Goal: Transaction & Acquisition: Purchase product/service

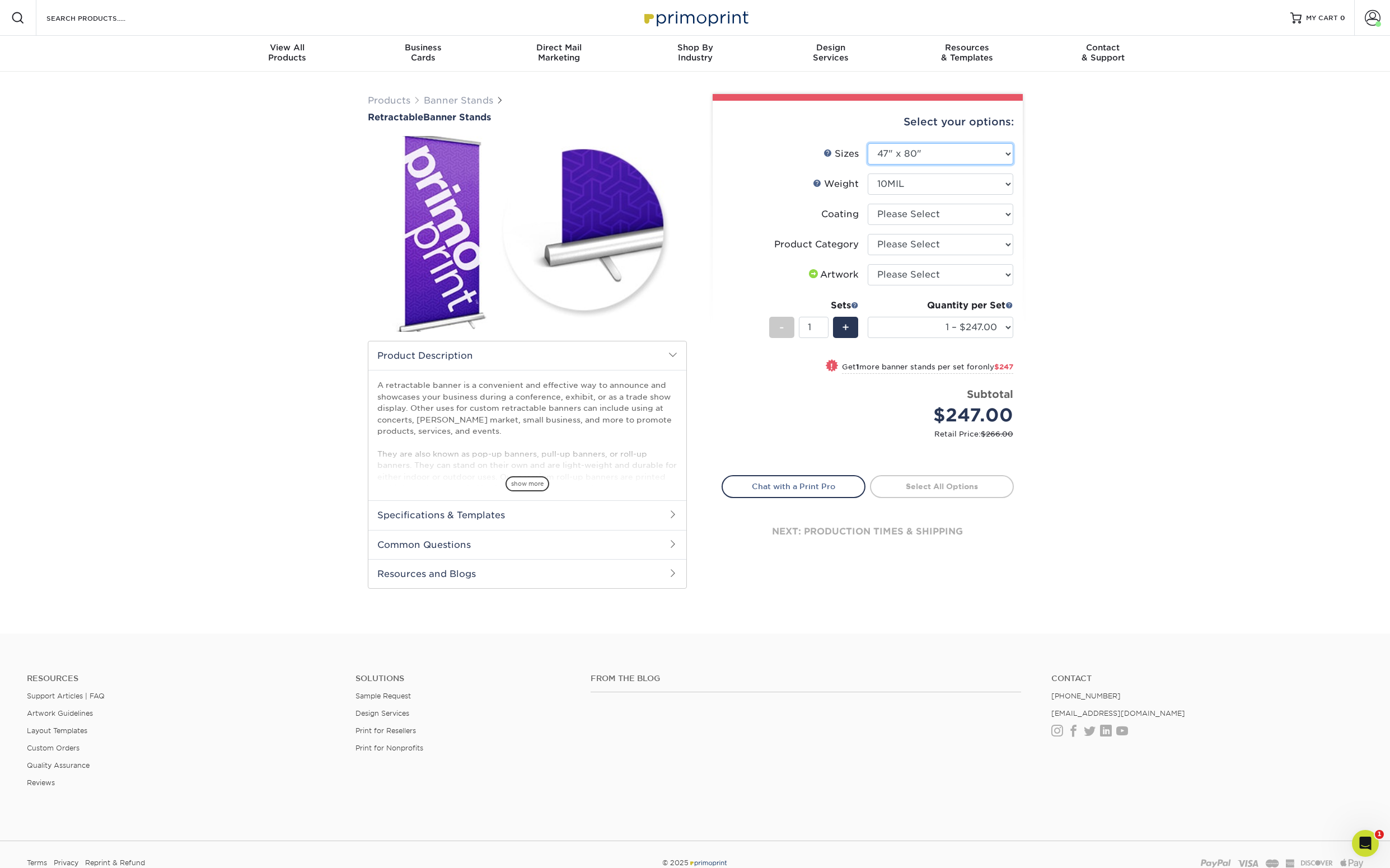
click at [990, 158] on select "Please Select 24" x 60" 33" x 80" 47" x 80"" at bounding box center [940, 154] width 145 height 21
click at [868, 143] on select "Please Select 24" x 60" 33" x 80" 47" x 80"" at bounding box center [940, 154] width 145 height 21
click at [990, 158] on select "Please Select 24" x 60" 33" x 80" 47" x 80"" at bounding box center [940, 154] width 145 height 21
click at [868, 143] on select "Please Select 24" x 60" 33" x 80" 47" x 80"" at bounding box center [940, 154] width 145 height 21
click at [990, 158] on select "Please Select 24" x 60" 33" x 80" 47" x 80"" at bounding box center [940, 154] width 145 height 21
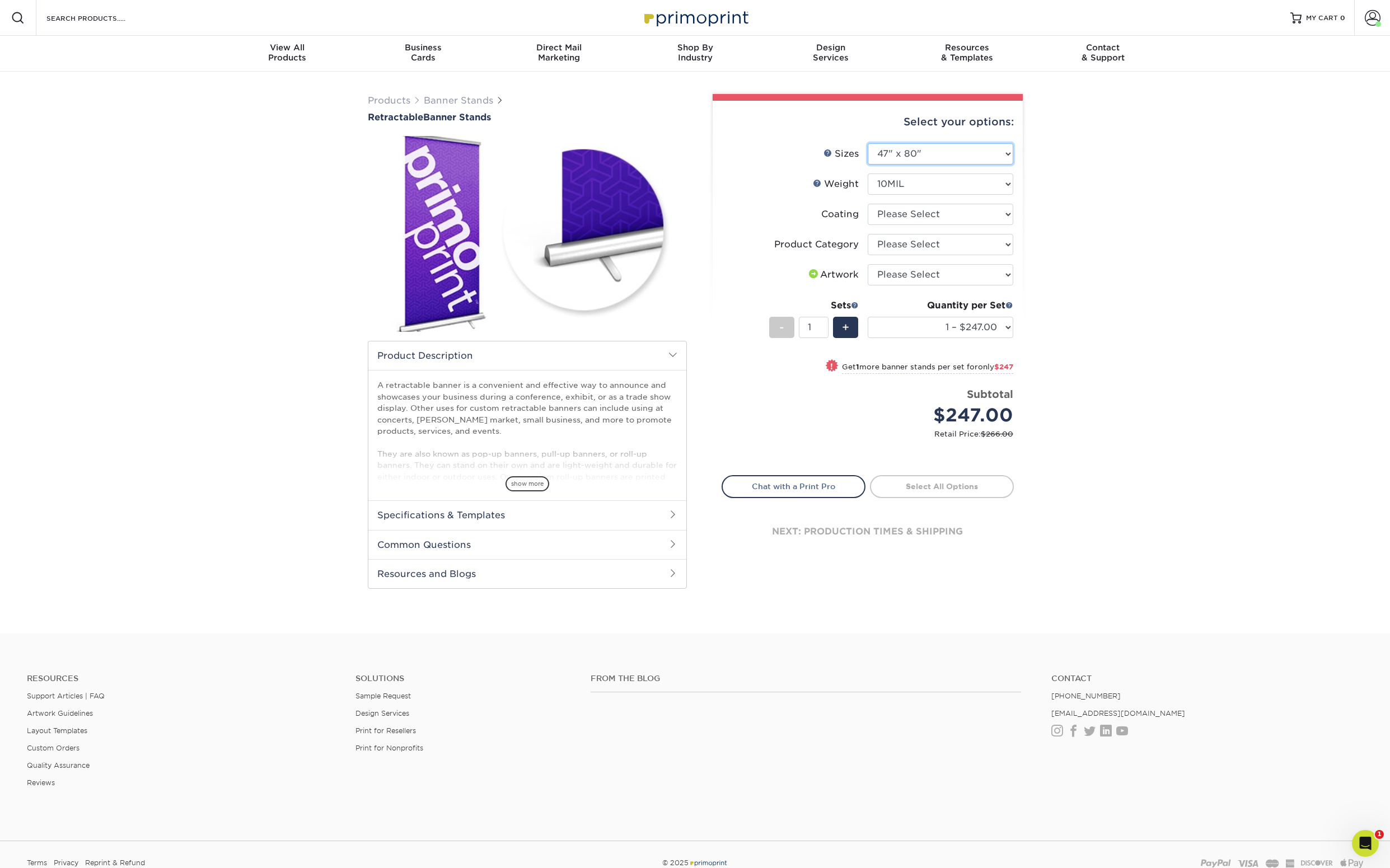
click at [980, 152] on select "Please Select 24" x 60" 33" x 80" 47" x 80"" at bounding box center [940, 154] width 145 height 21
select select "24.00x60.00"
click at [868, 143] on select "Please Select 24" x 60" 33" x 80" 47" x 80"" at bounding box center [940, 154] width 145 height 21
select select "-1"
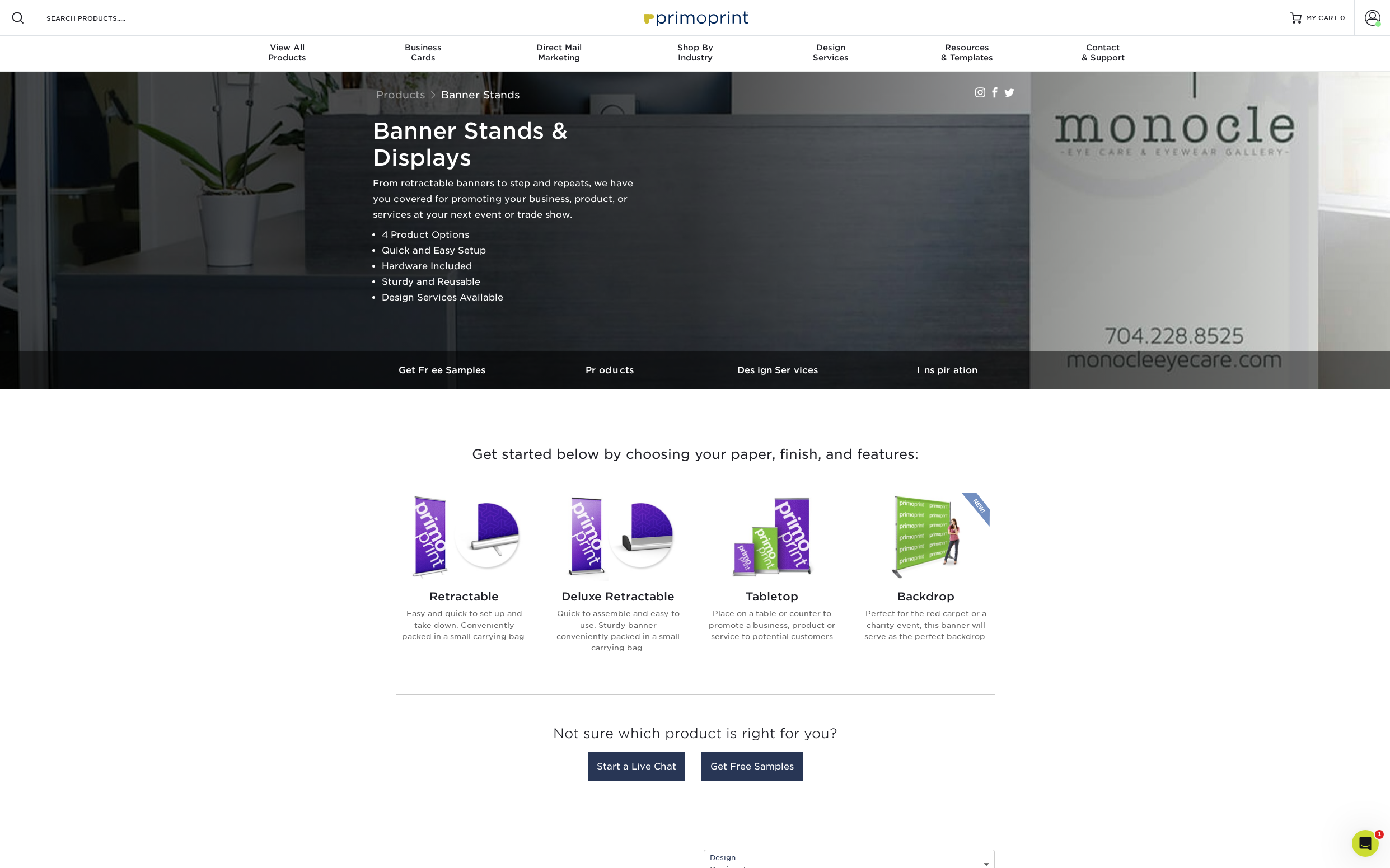
click at [788, 602] on h2 "Tabletop" at bounding box center [772, 596] width 127 height 13
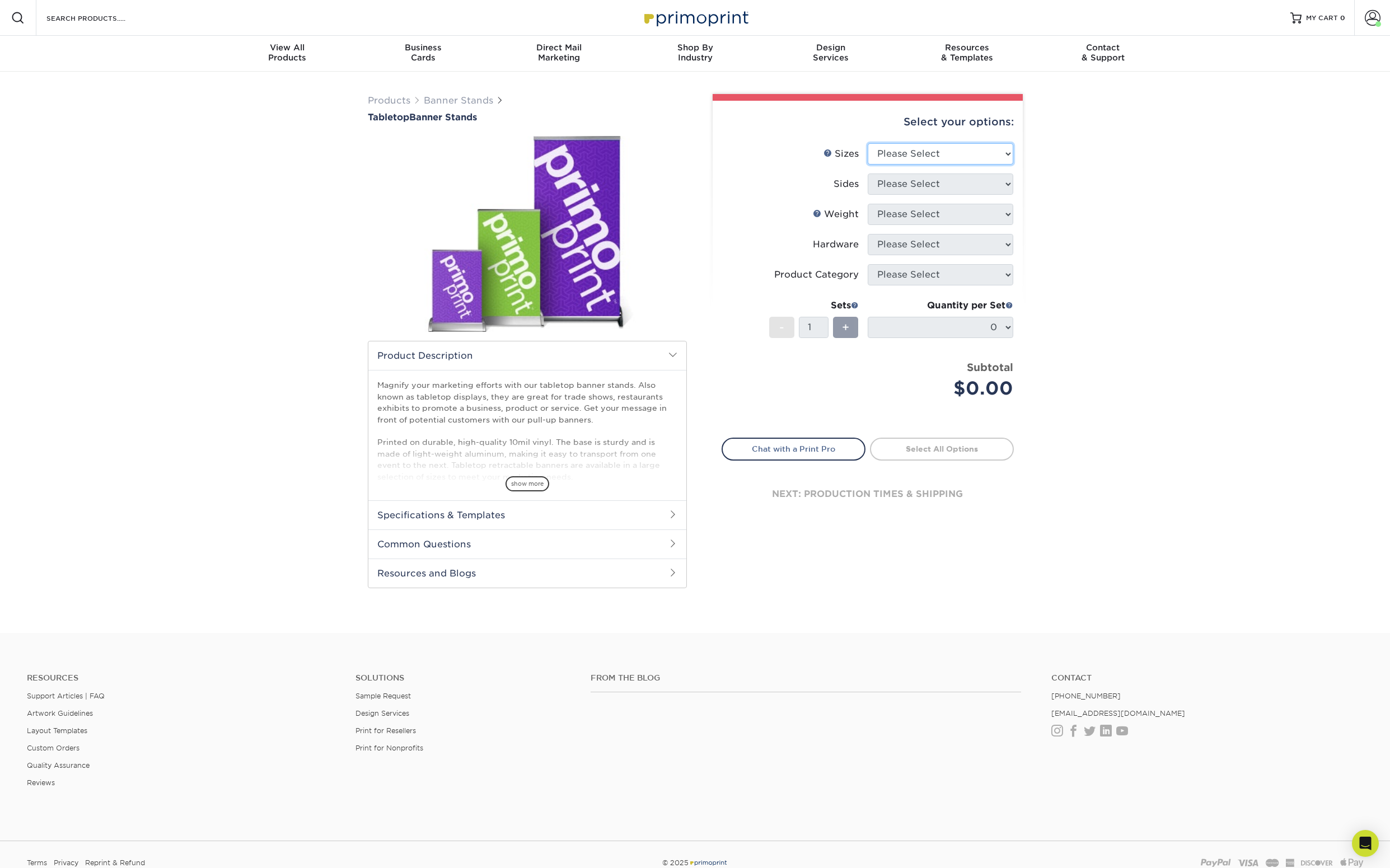
click at [955, 148] on select "Please Select 8.25" x 12" 11" x 17" 15.75" x 32"" at bounding box center [940, 154] width 145 height 21
select select "11.00x17.00"
click at [868, 143] on select "Please Select 8.25" x 12" 11" x 17" 15.75" x 32"" at bounding box center [940, 154] width 145 height 21
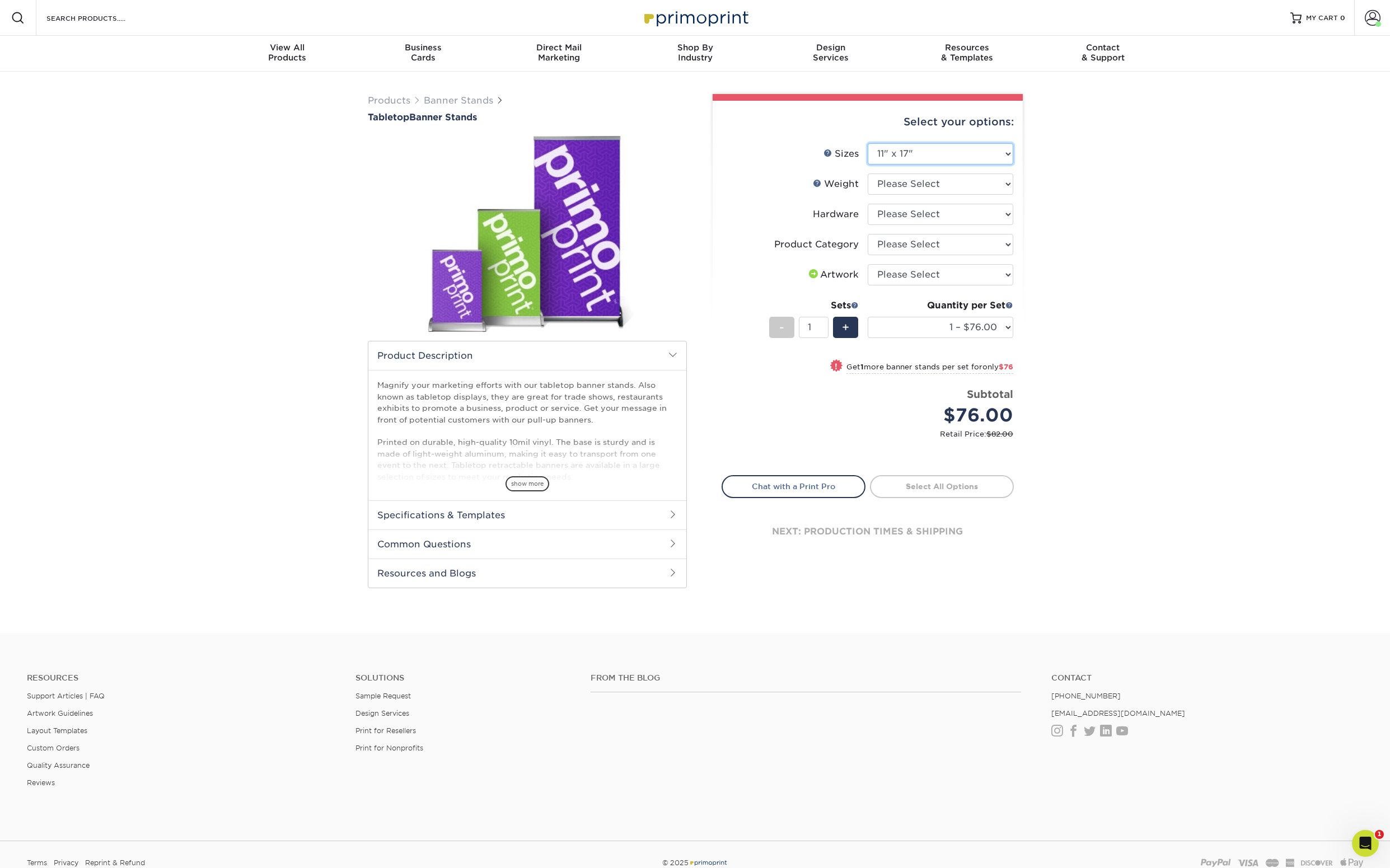
click at [968, 151] on select "Please Select 8.25" x 12" 11" x 17" 15.75" x 32"" at bounding box center [940, 154] width 145 height 21
click at [868, 143] on select "Please Select 8.25" x 12" 11" x 17" 15.75" x 32"" at bounding box center [940, 154] width 145 height 21
click at [928, 182] on select "Please Select 10MILINDOOR" at bounding box center [940, 184] width 145 height 21
select select "10MILINDOOR"
click at [868, 174] on select "Please Select 10MILINDOOR" at bounding box center [940, 184] width 145 height 21
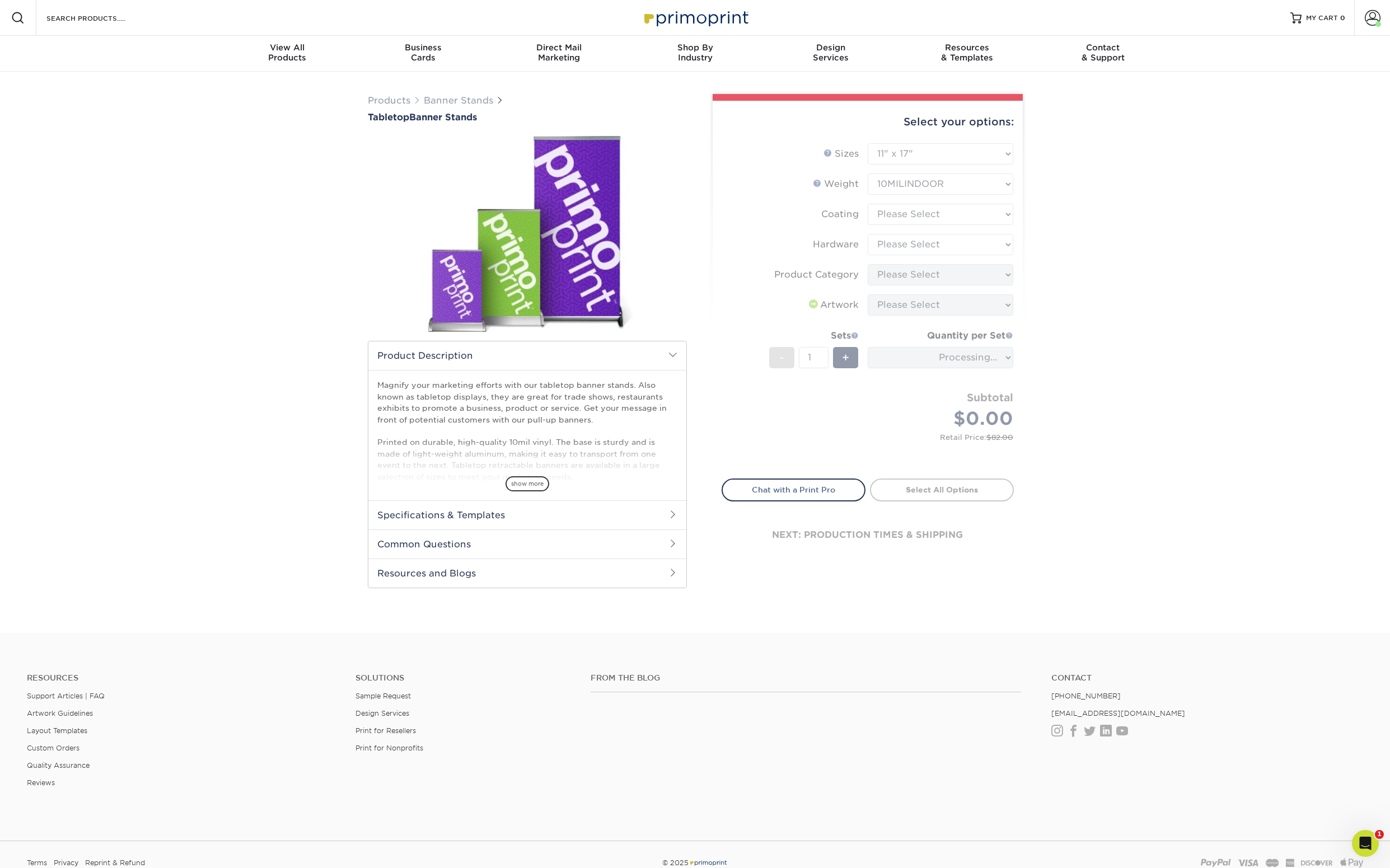
click at [924, 213] on form "Sizes Help Sizes Please Select 8.25" x 12" 11" x 17" 15.75" x 32"" at bounding box center [868, 305] width 292 height 322
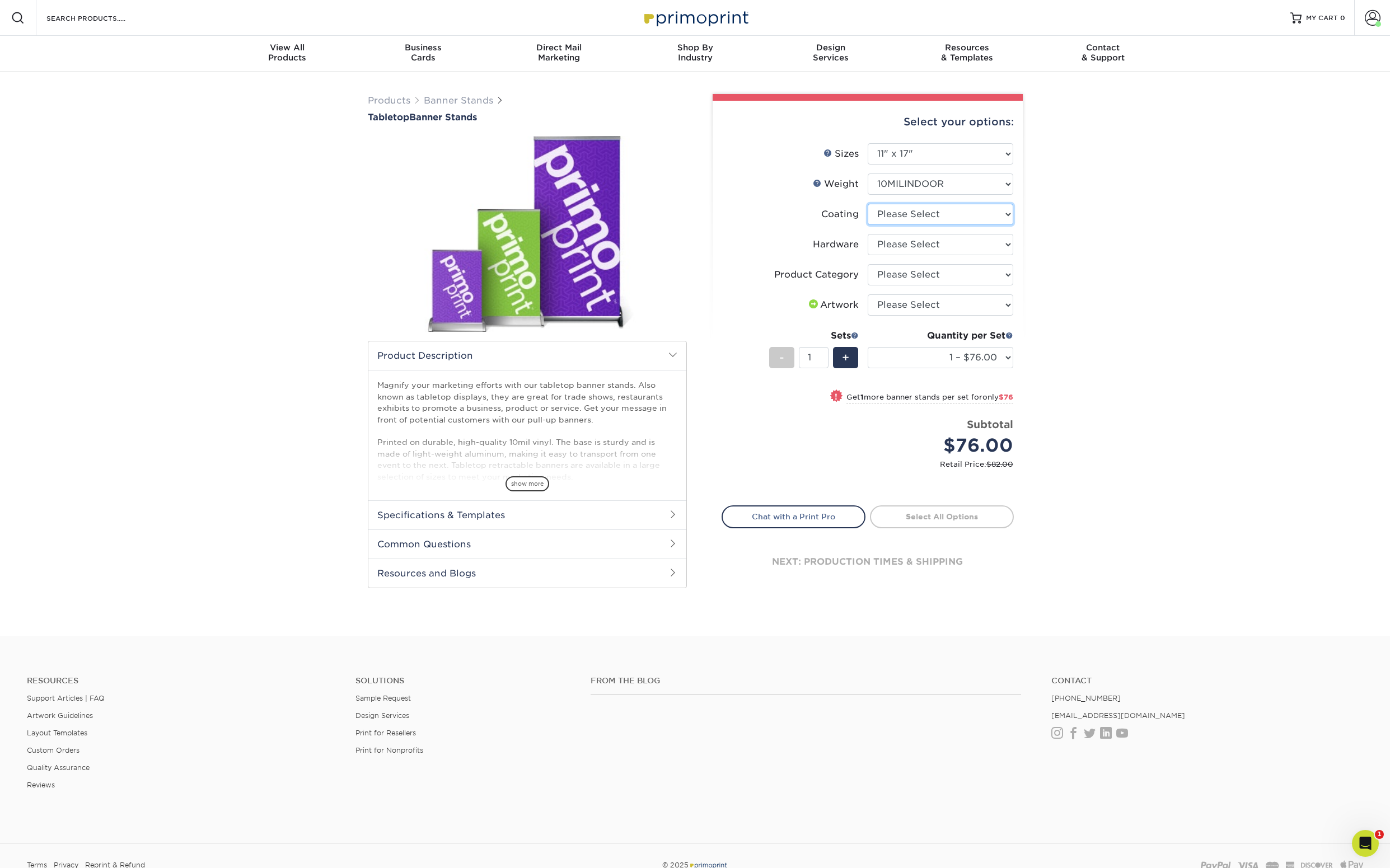
click at [924, 213] on select at bounding box center [940, 213] width 145 height 21
select select "3e7618de-abca-4bda-9f97-8b9129e913d8"
click at [868, 203] on select at bounding box center [940, 213] width 145 height 21
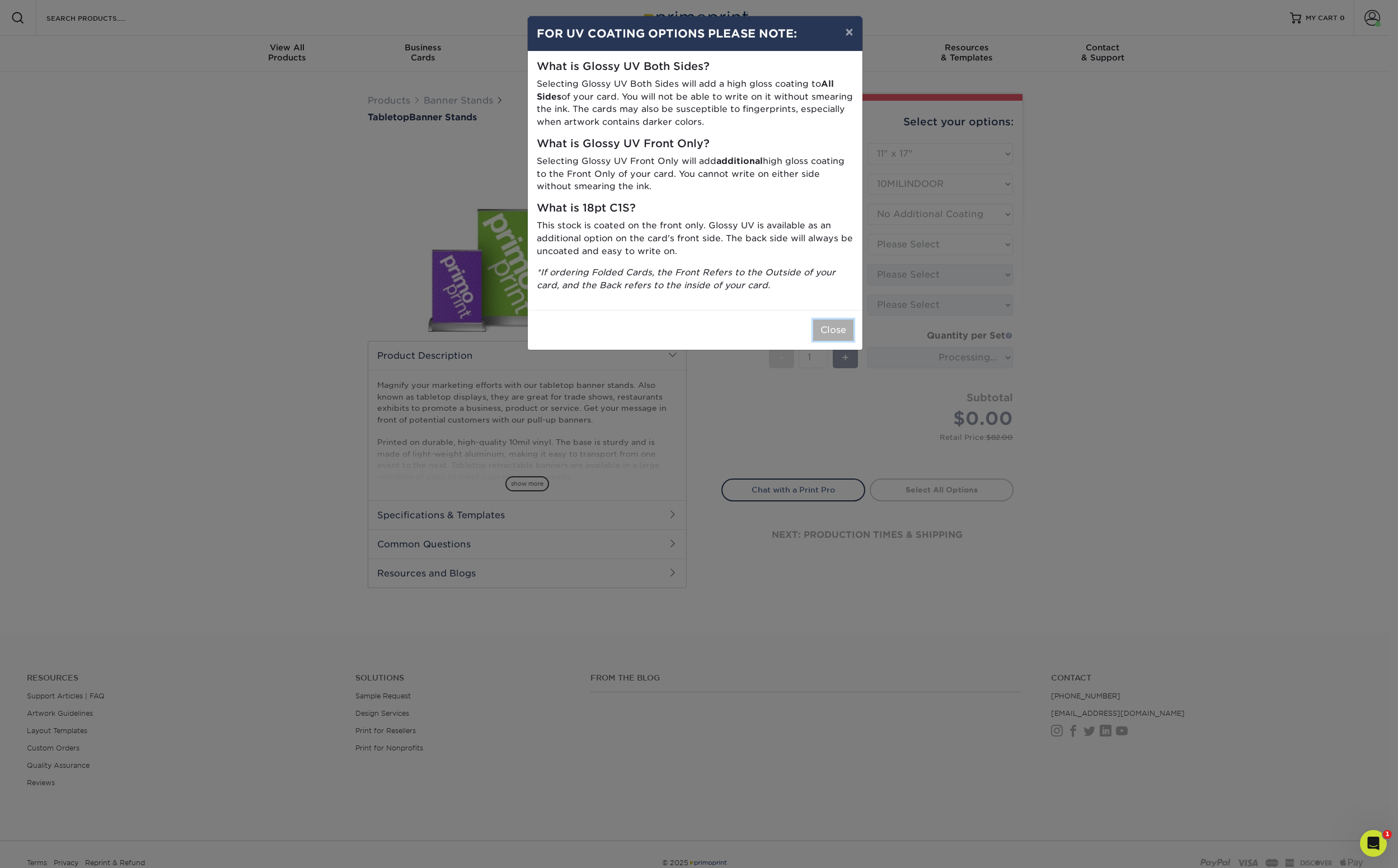
click at [834, 329] on button "Close" at bounding box center [834, 330] width 40 height 21
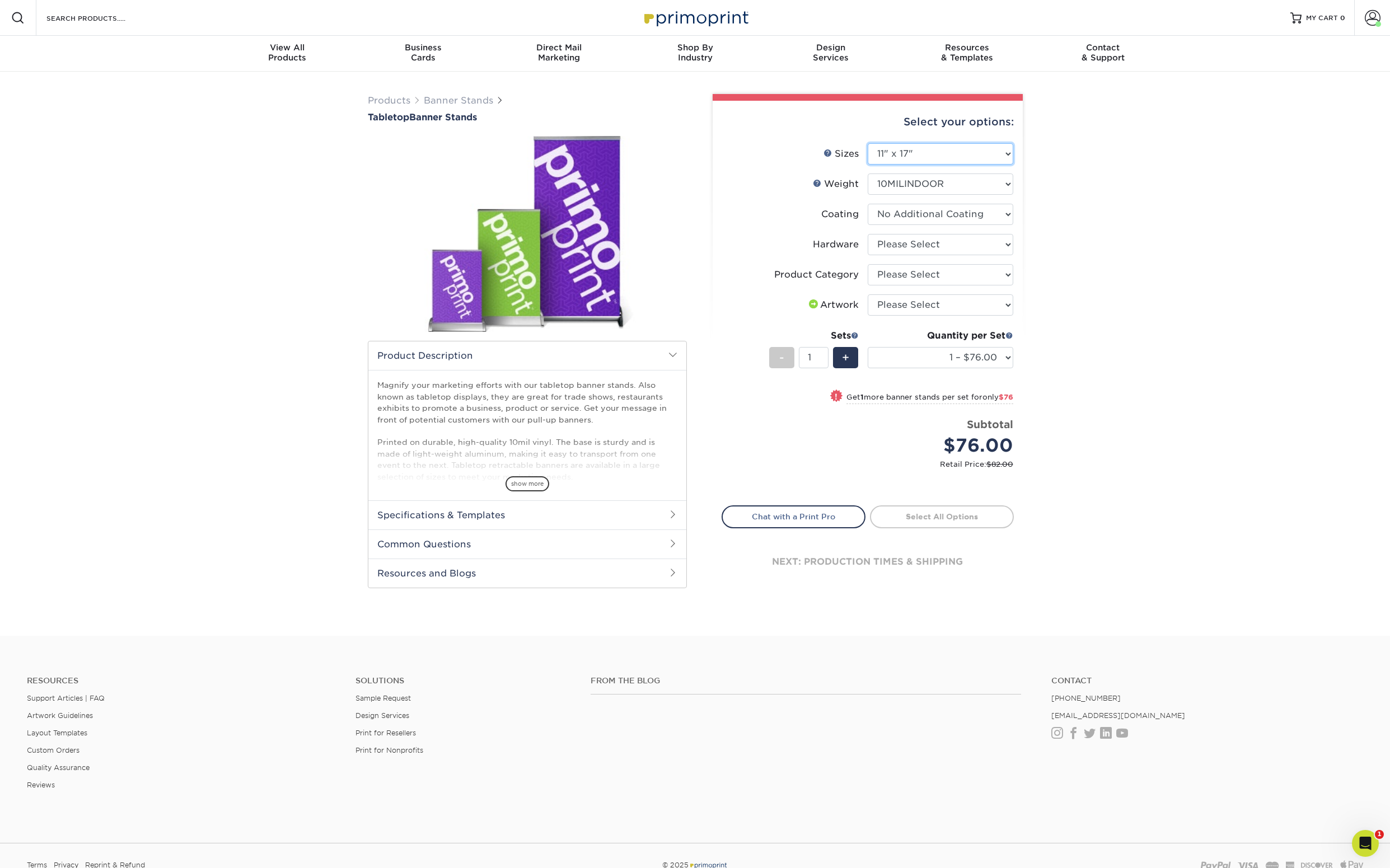
click at [948, 151] on select "Please Select 8.25" x 12" 11" x 17" 15.75" x 32"" at bounding box center [940, 154] width 145 height 21
click at [868, 143] on select "Please Select 8.25" x 12" 11" x 17" 15.75" x 32"" at bounding box center [940, 154] width 145 height 21
click at [951, 245] on select "Please Select Tabletop Retractable Banner Stand" at bounding box center [940, 244] width 145 height 21
click at [868, 234] on select "Please Select Tabletop Retractable Banner Stand" at bounding box center [940, 244] width 145 height 21
click at [958, 218] on select at bounding box center [940, 213] width 145 height 21
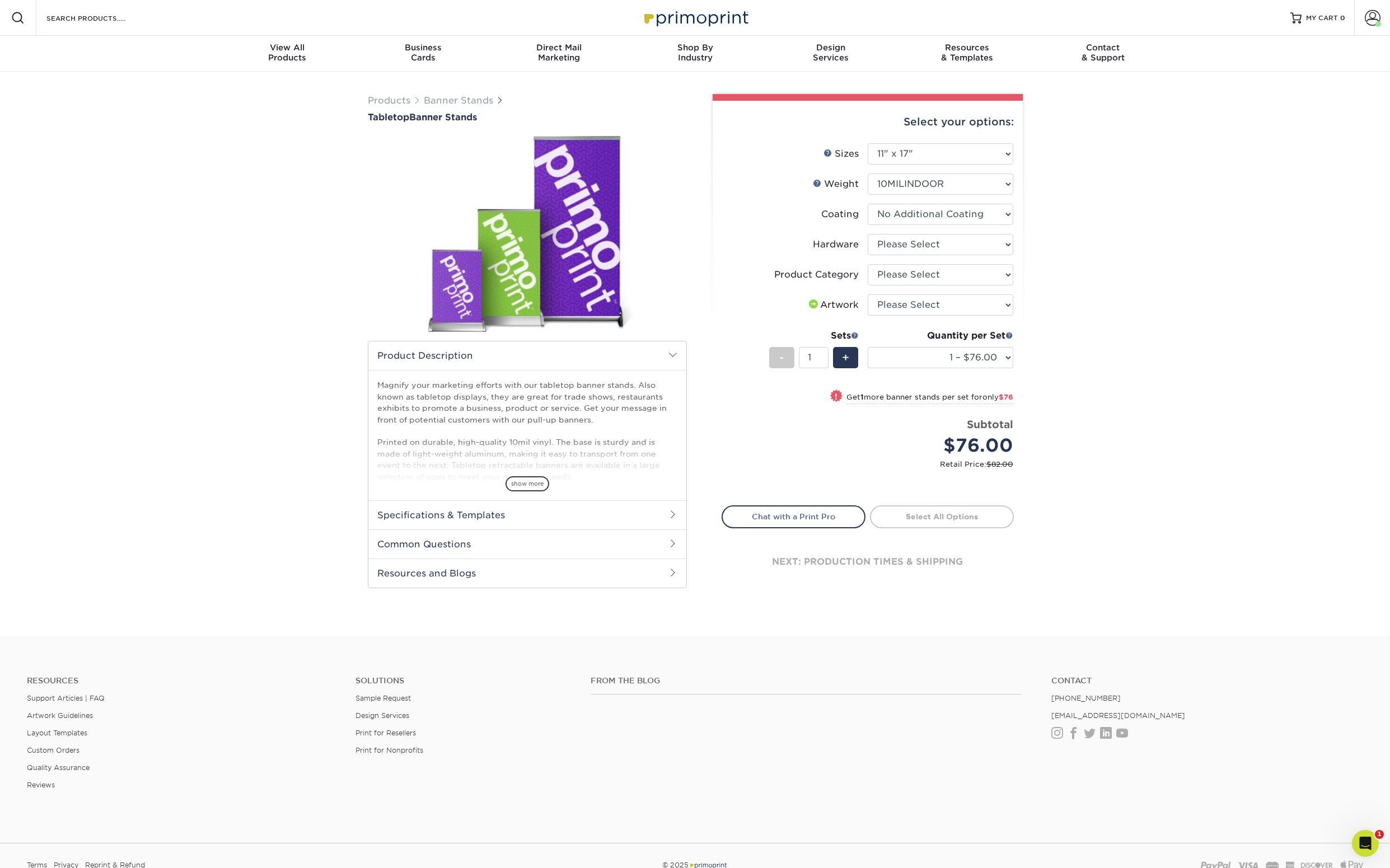
click at [949, 255] on li "Hardware Please Select Tabletop Retractable Banner Stand" at bounding box center [868, 249] width 291 height 30
click at [950, 248] on select "Please Select Tabletop Retractable Banner Stand" at bounding box center [940, 244] width 145 height 21
select select "c0bd27e5-75e7-4051-a58e-3fd99854861a"
click at [868, 234] on select "Please Select Tabletop Retractable Banner Stand" at bounding box center [940, 244] width 145 height 21
click at [931, 285] on select "Please Select Tabletop Displays" at bounding box center [940, 274] width 145 height 21
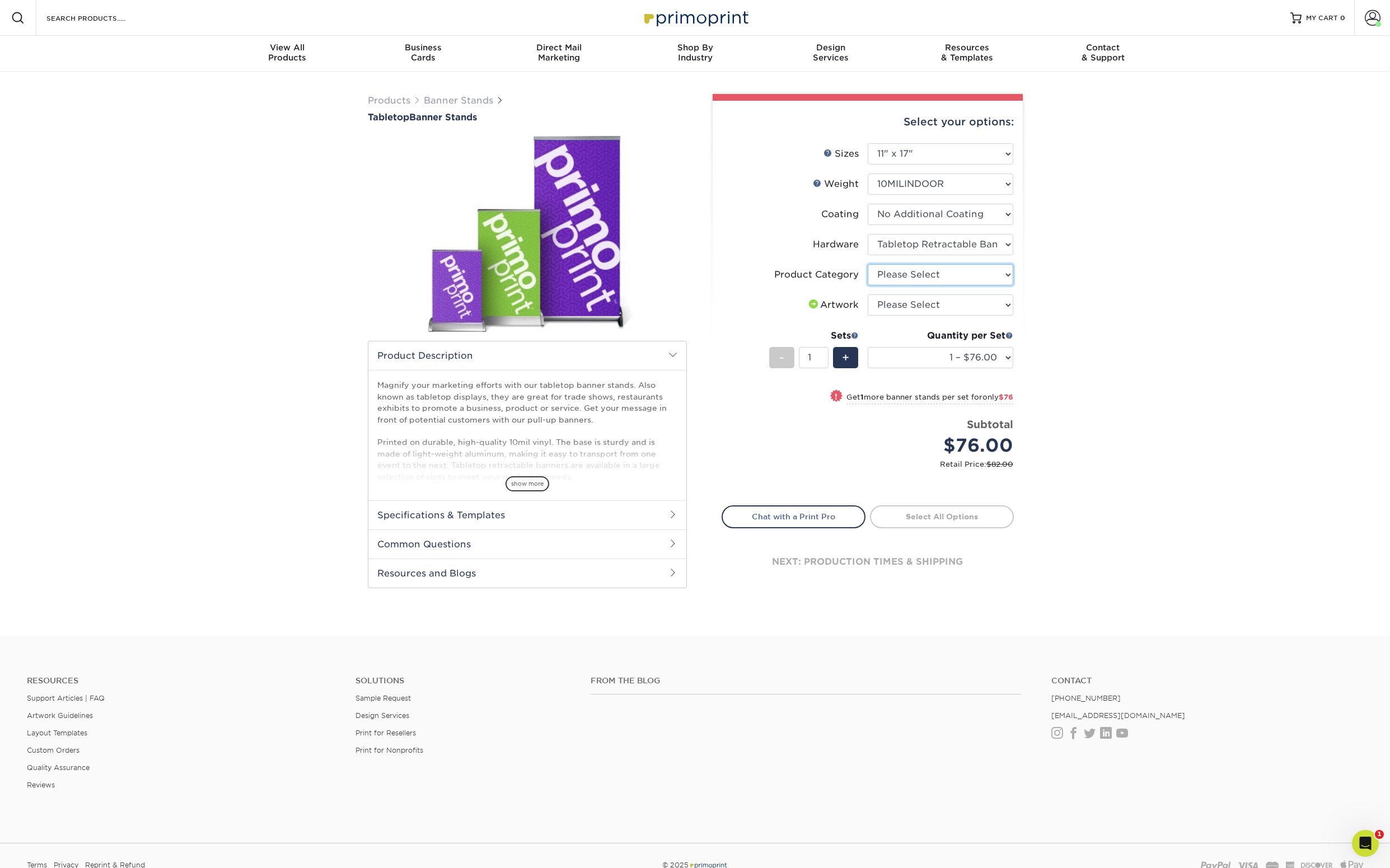
select select "b0e3af40-0f6d-42a1-a58f-50af6eb89cf4"
click at [868, 264] on select "Please Select Tabletop Displays" at bounding box center [940, 274] width 145 height 21
click at [928, 302] on select "Please Select I will upload files I need a design - $50" at bounding box center [940, 305] width 145 height 21
select select "upload"
click at [868, 294] on select "Please Select I will upload files I need a design - $50" at bounding box center [940, 305] width 145 height 21
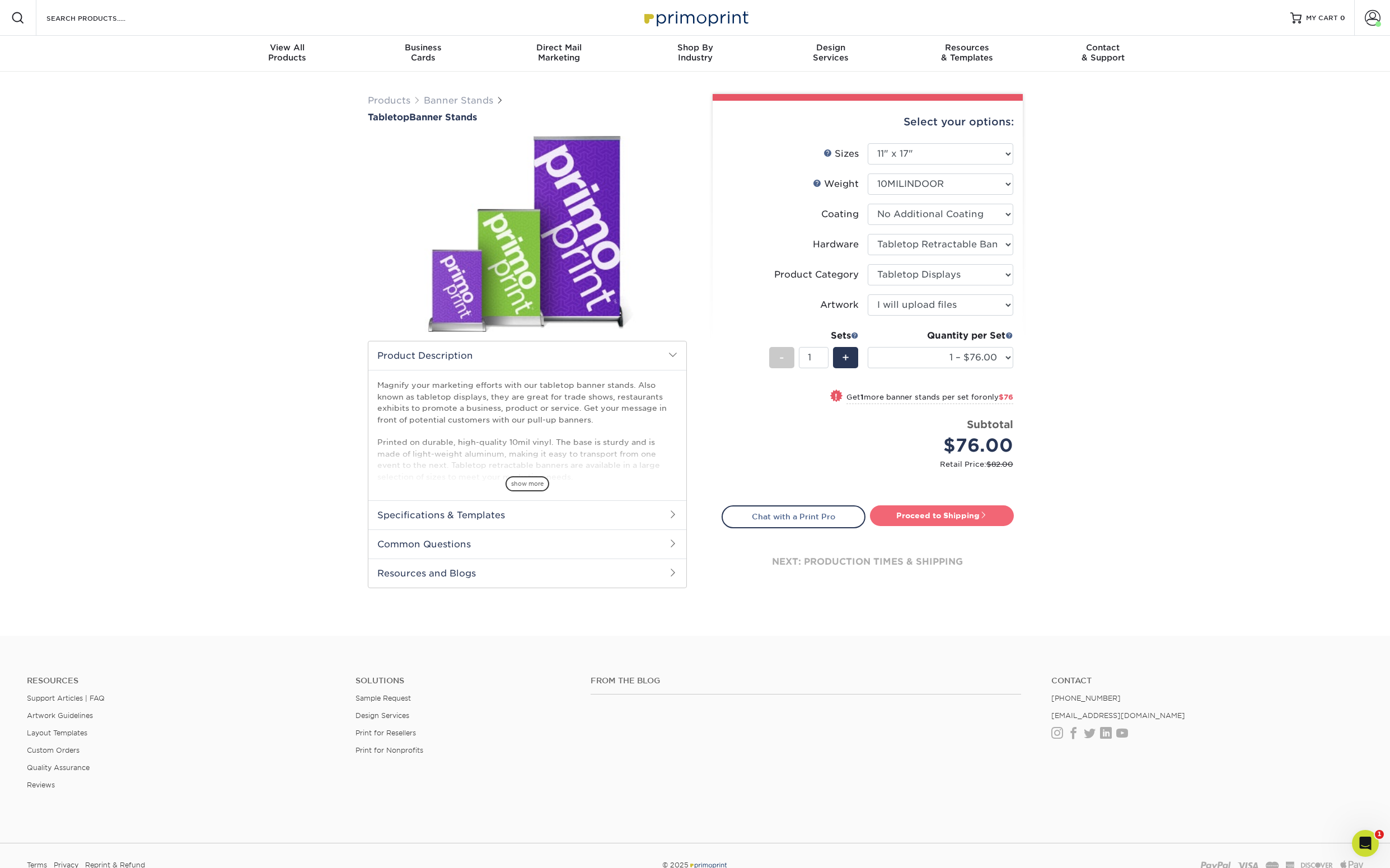
click at [955, 510] on link "Proceed to Shipping" at bounding box center [942, 515] width 143 height 20
type input "Set 1"
select select "81e0b3b9-1655-4661-a593-0a1b4fb39b6e"
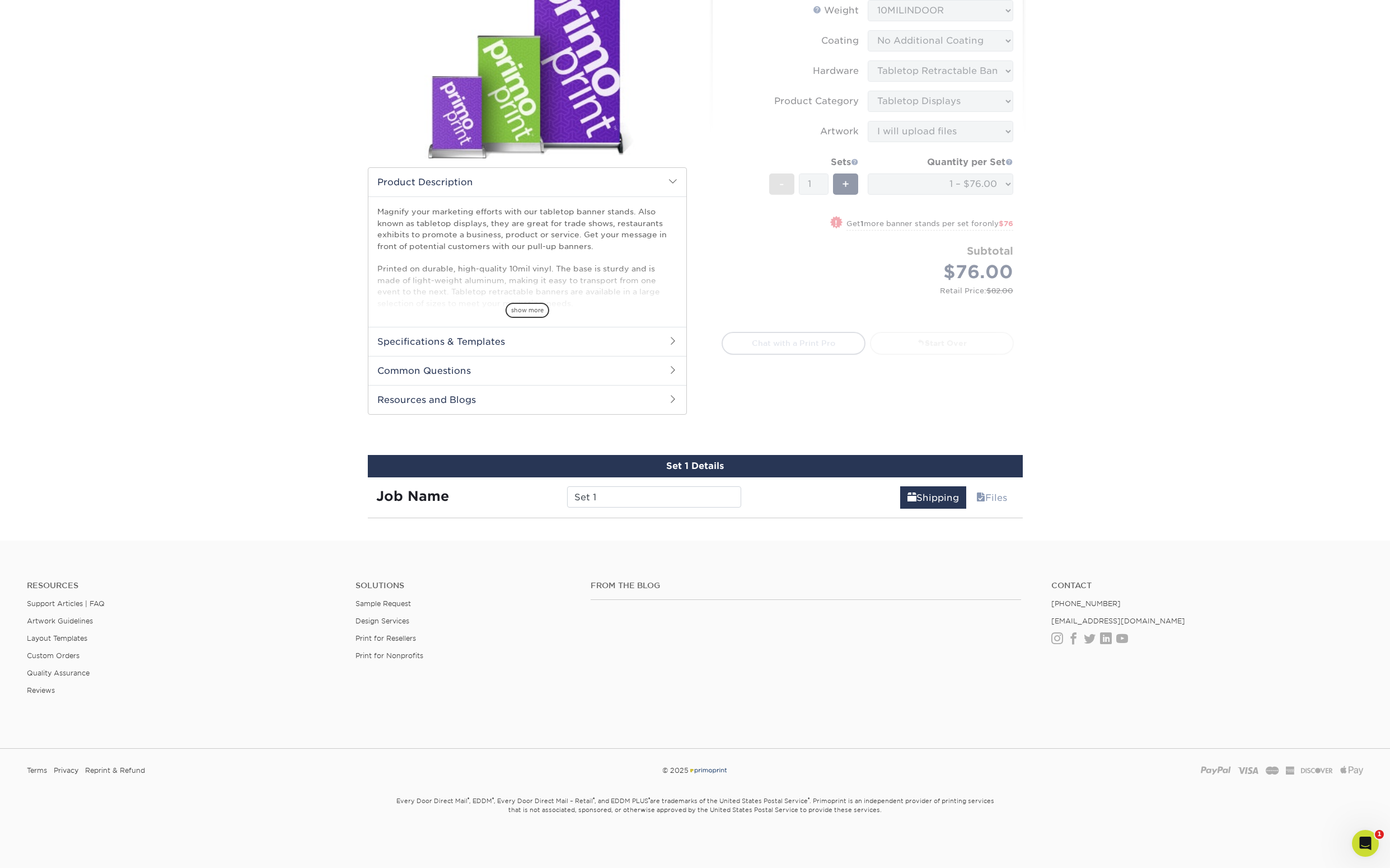
scroll to position [457, 0]
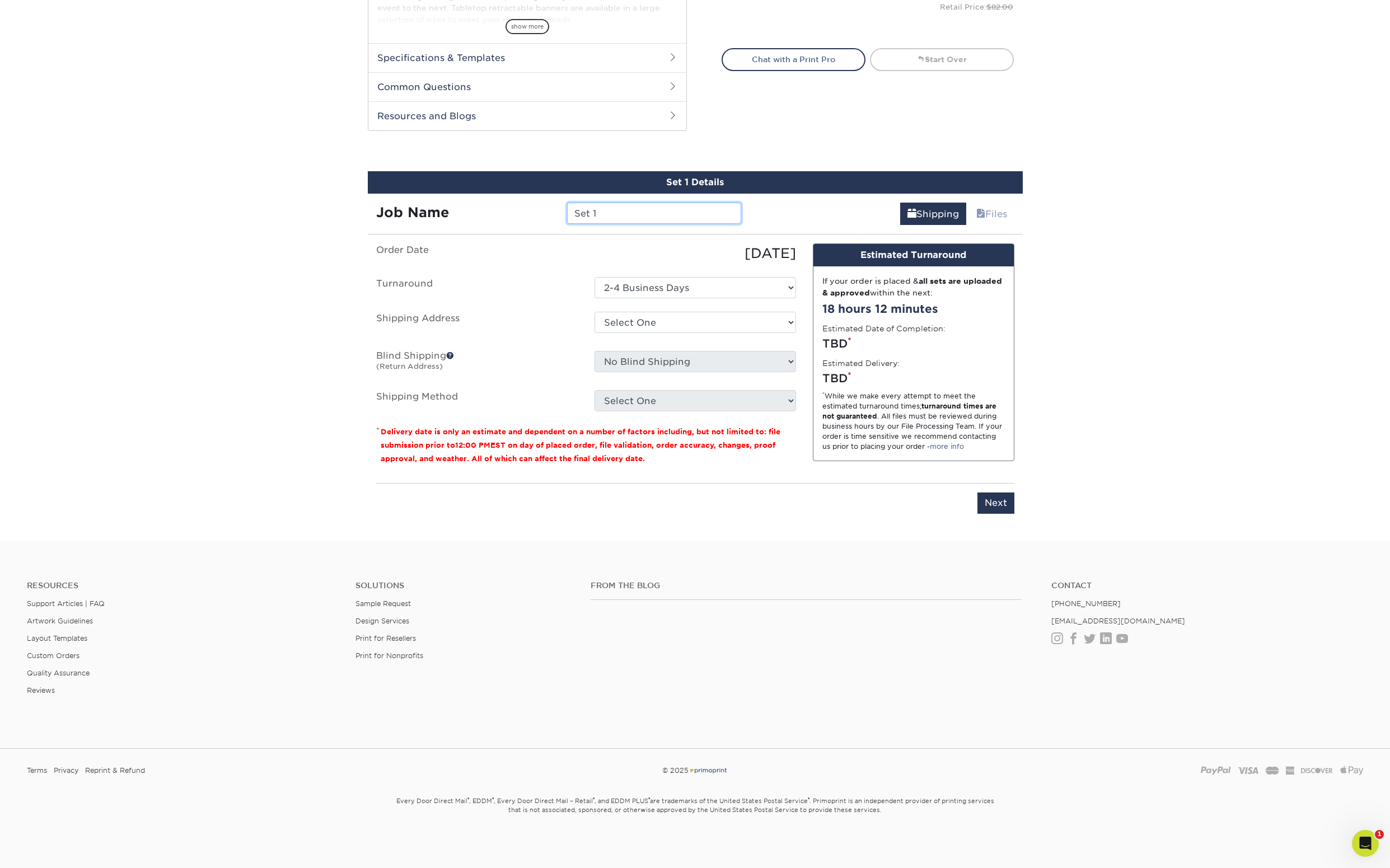
drag, startPoint x: 609, startPoint y: 216, endPoint x: 557, endPoint y: 203, distance: 53.6
click at [557, 203] on div "Job Name Set 1" at bounding box center [559, 213] width 382 height 21
type input "Avenues_Table-Display_9.25"
click at [668, 282] on select "Select One 2-4 Business Days" at bounding box center [695, 287] width 202 height 21
click at [594, 277] on select "Select One 2-4 Business Days" at bounding box center [695, 287] width 202 height 21
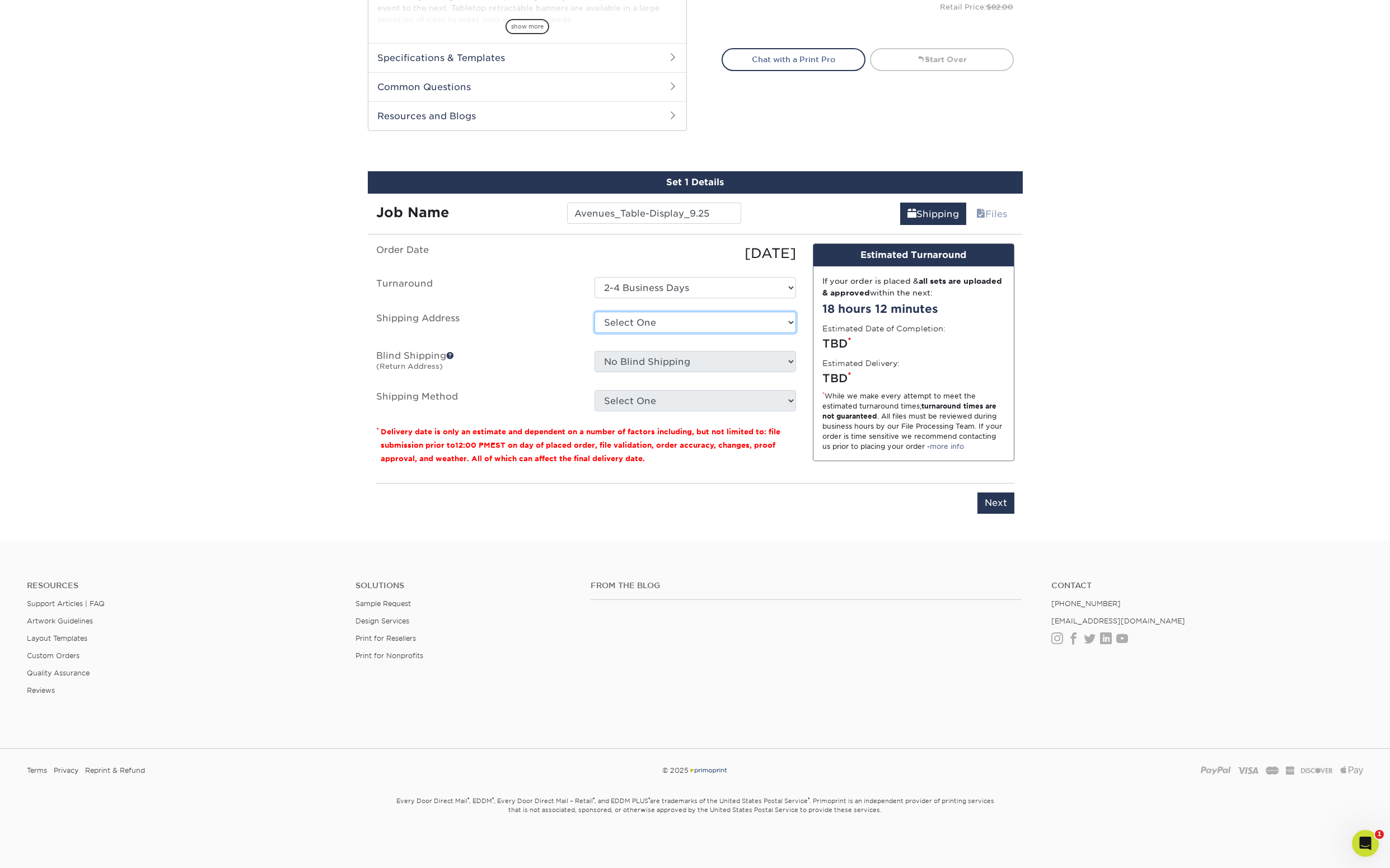
click at [671, 318] on select "Select One Arbor View Senior Living Canton Regency CSS + SAW Devonshire Care Ce…" at bounding box center [695, 321] width 202 height 21
select select "238808"
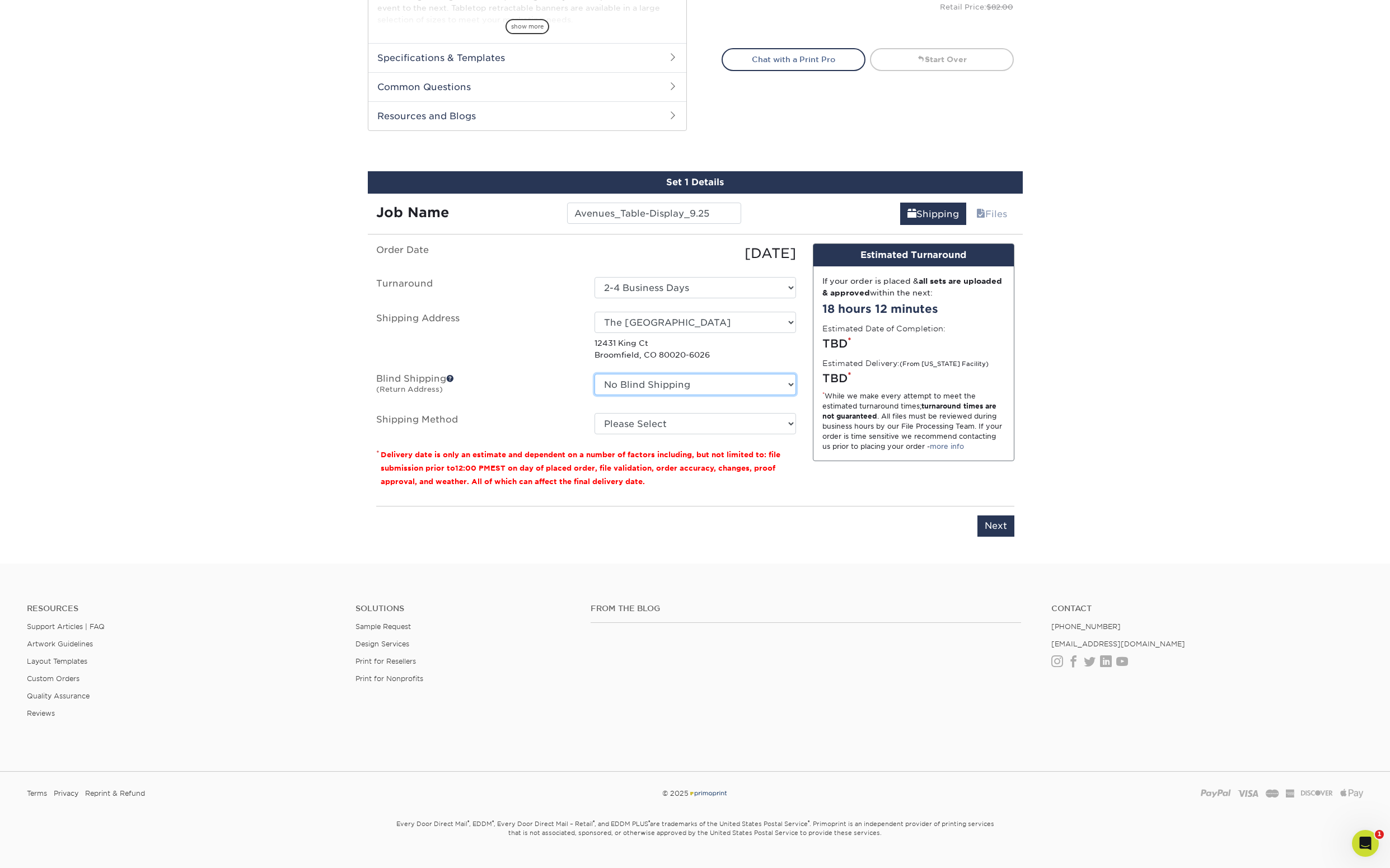
click at [679, 380] on select "No Blind Shipping Arbor View Senior Living Canton Regency CSS + SAW Devonshire …" at bounding box center [695, 384] width 202 height 21
select select "152231"
click at [594, 374] on select "No Blind Shipping Arbor View Senior Living Canton Regency CSS + SAW Devonshire …" at bounding box center [695, 384] width 202 height 21
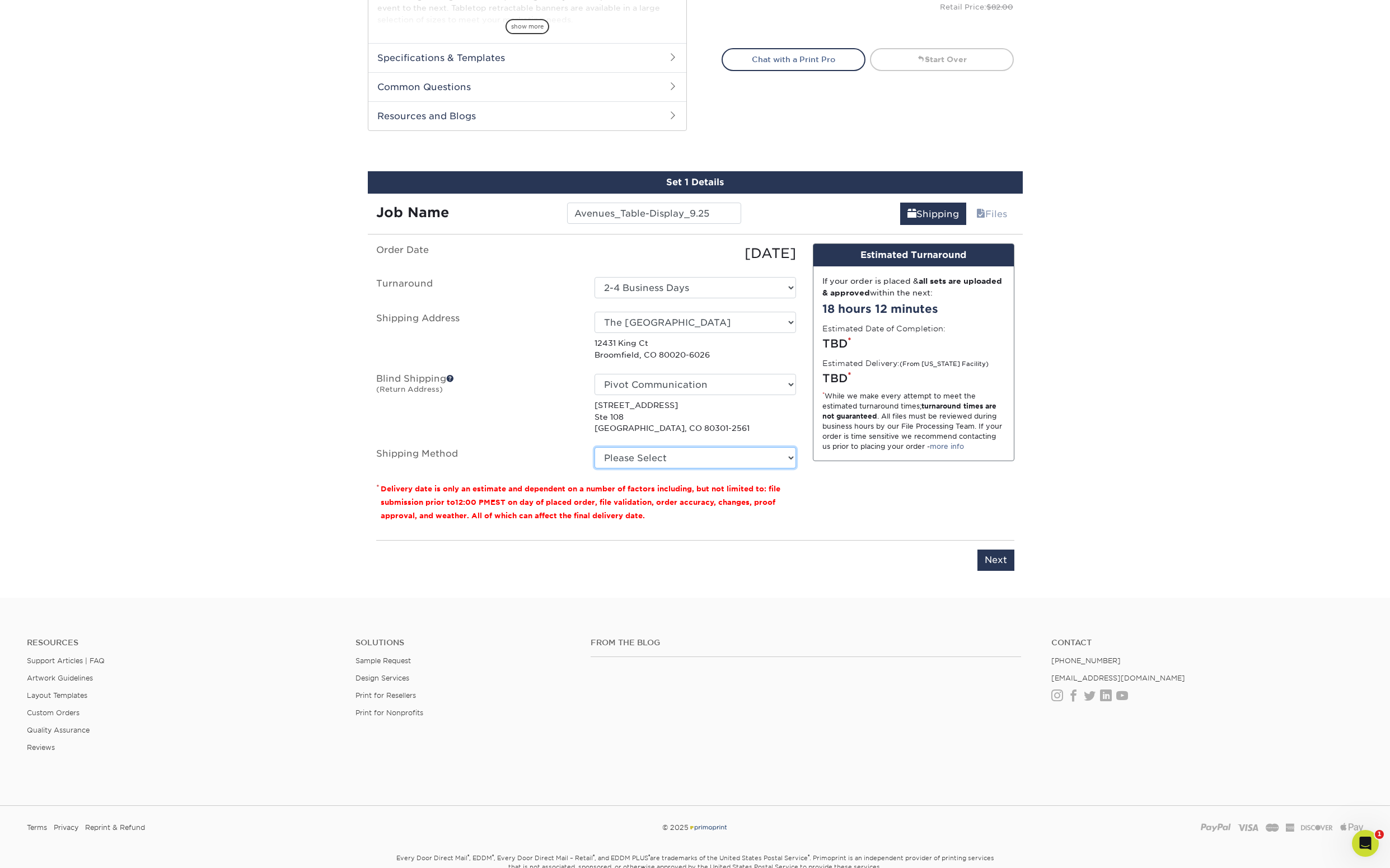
click at [679, 465] on select "Please Select Ground Shipping (+$21.24) 3 Day Shipping Service (+$27.84) 2 Day …" at bounding box center [695, 457] width 202 height 21
select select "03"
click at [594, 447] on select "Please Select Ground Shipping (+$21.24) 3 Day Shipping Service (+$27.84) 2 Day …" at bounding box center [695, 457] width 202 height 21
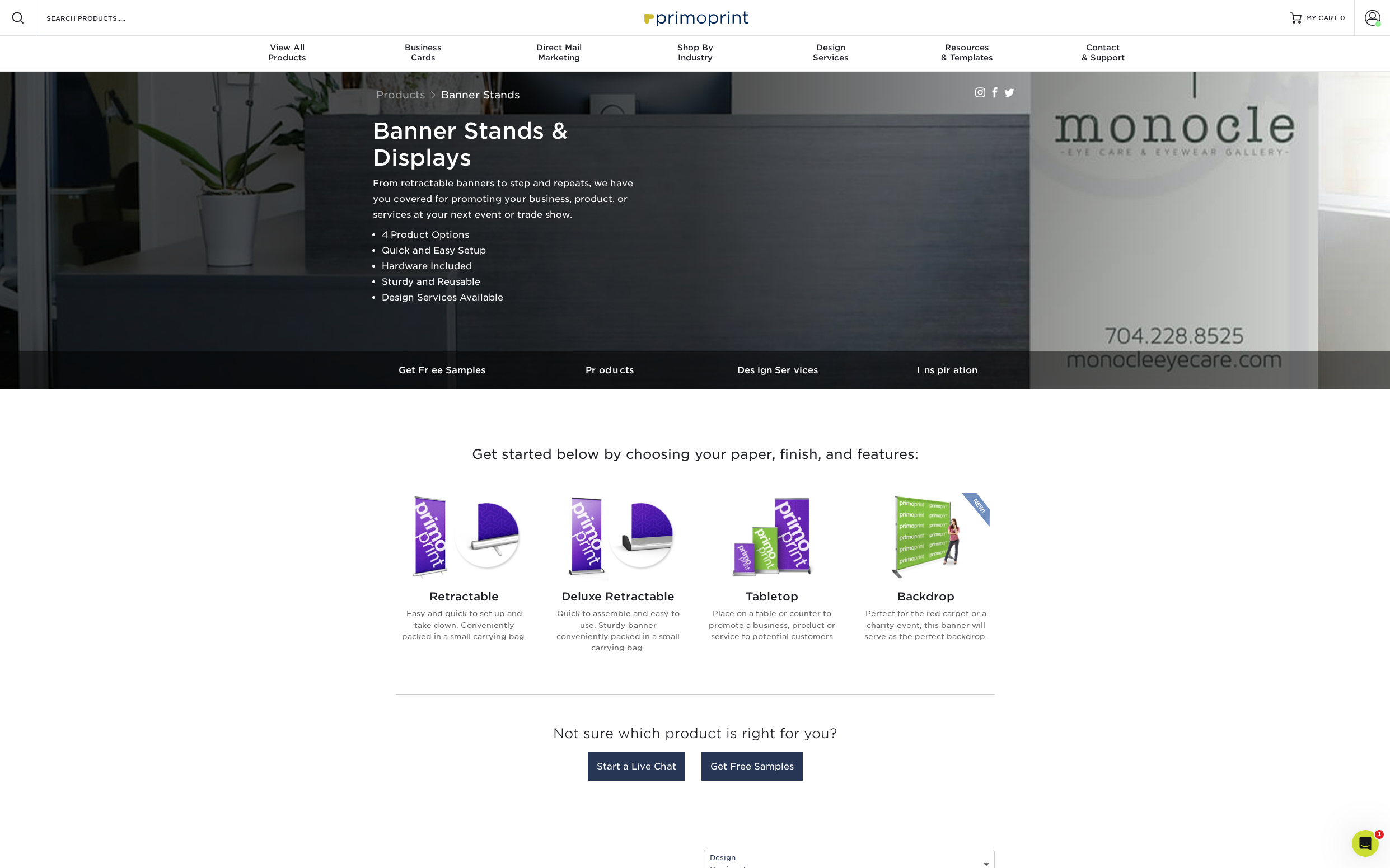
click at [459, 590] on h2 "Retractable" at bounding box center [464, 596] width 127 height 13
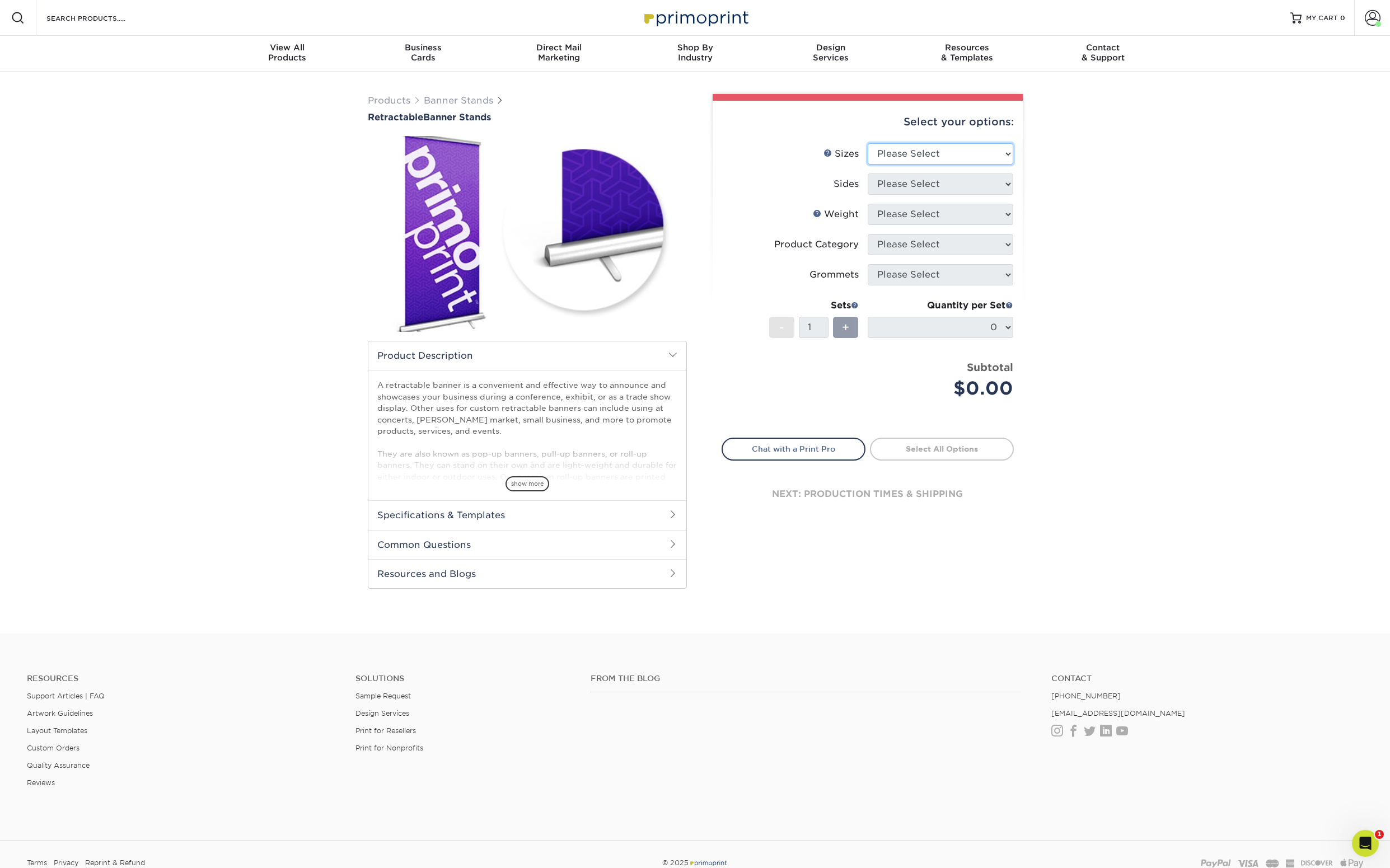
click at [983, 148] on select "Please Select 24" x 60" 33" x 80" 47" x 80"" at bounding box center [940, 154] width 145 height 21
select select "33.00x80.00"
click at [868, 143] on select "Please Select 24" x 60" 33" x 80" 47" x 80"" at bounding box center [940, 154] width 145 height 21
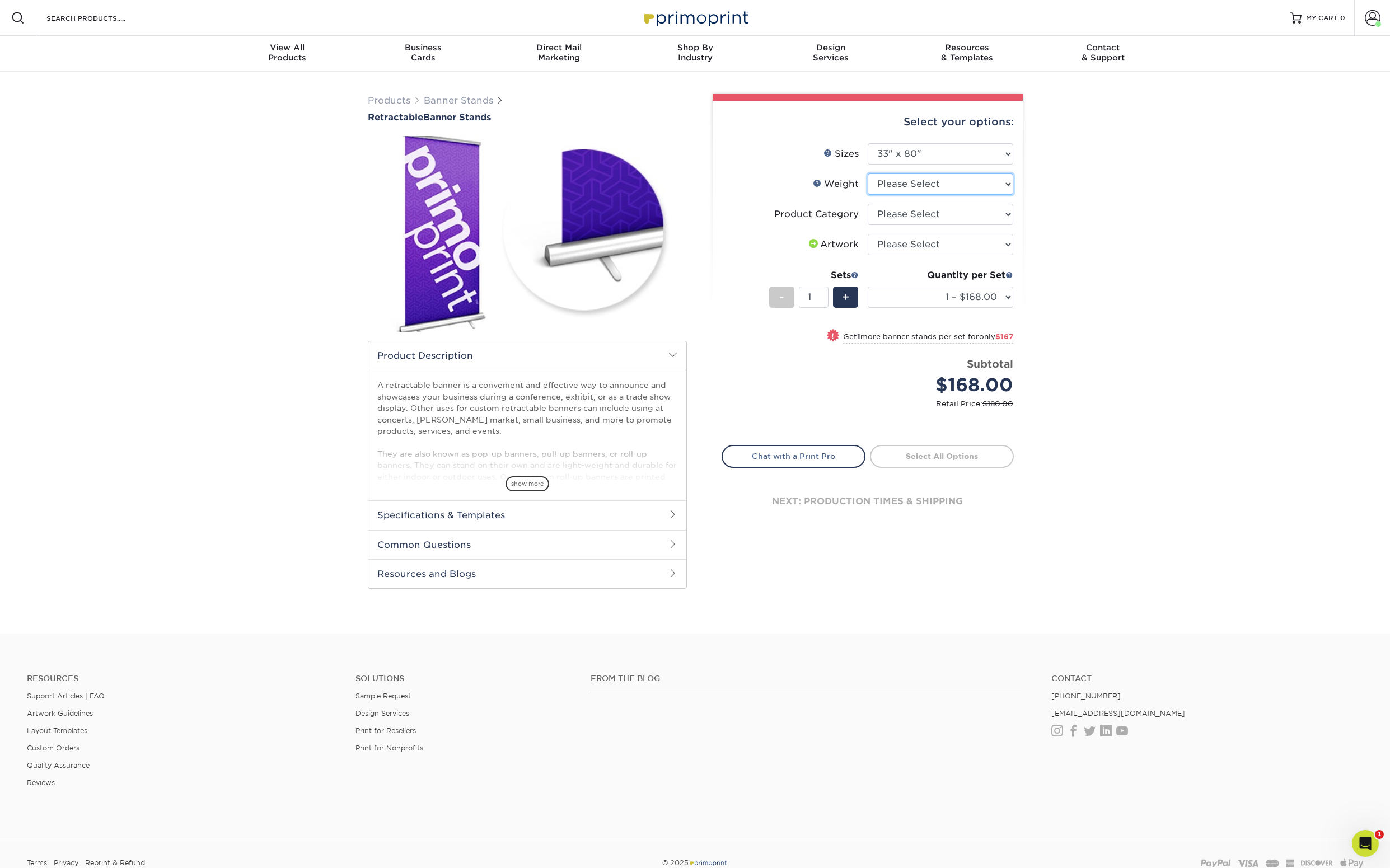
click at [974, 191] on select "Please Select 10MIL" at bounding box center [940, 184] width 145 height 21
select select "10MIL"
click at [868, 174] on select "Please Select 10MIL" at bounding box center [940, 184] width 145 height 21
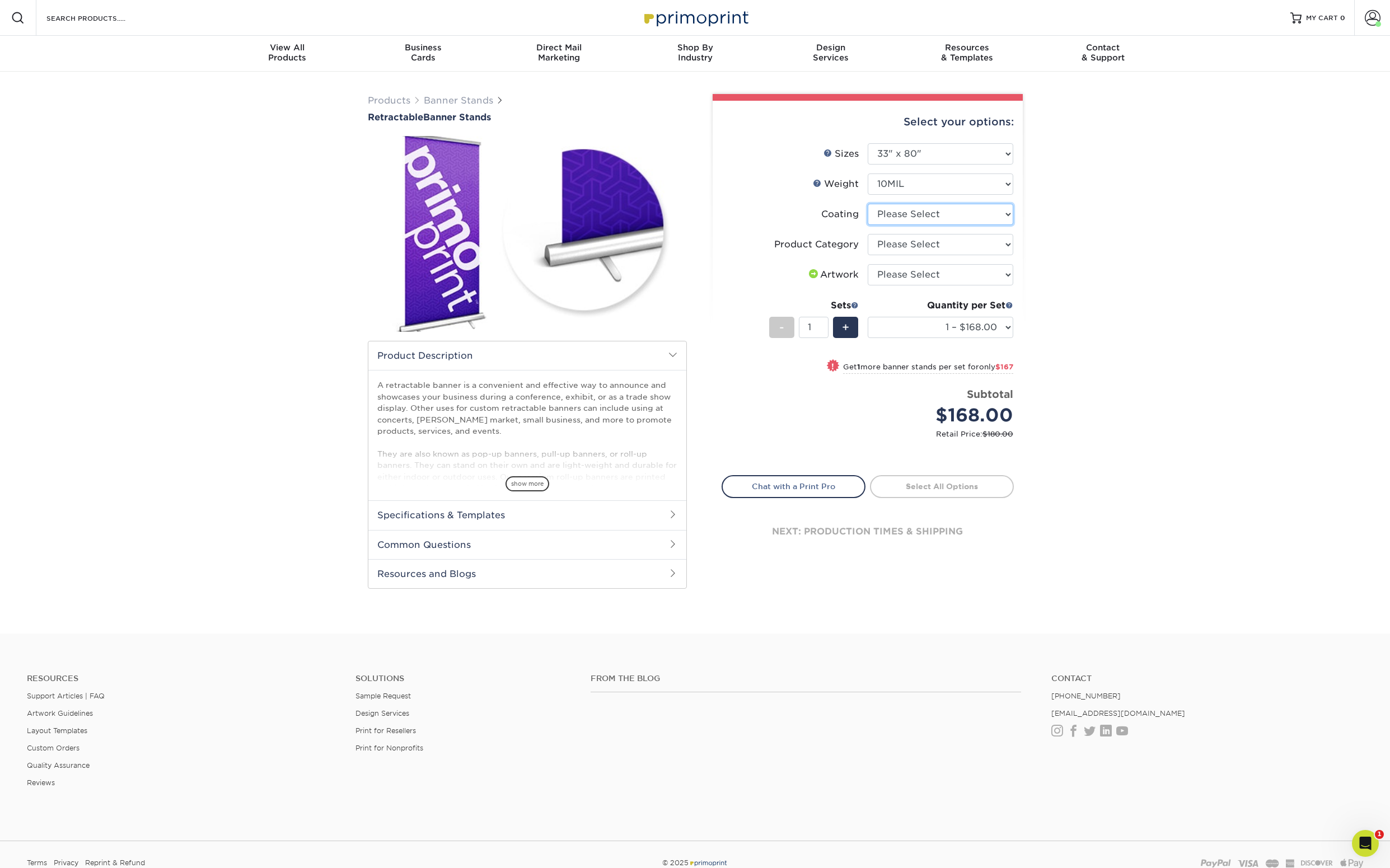
click at [951, 216] on select at bounding box center [940, 213] width 145 height 21
select select "3e7618de-abca-4bda-9f97-8b9129e913d8"
click at [868, 203] on select at bounding box center [940, 213] width 145 height 21
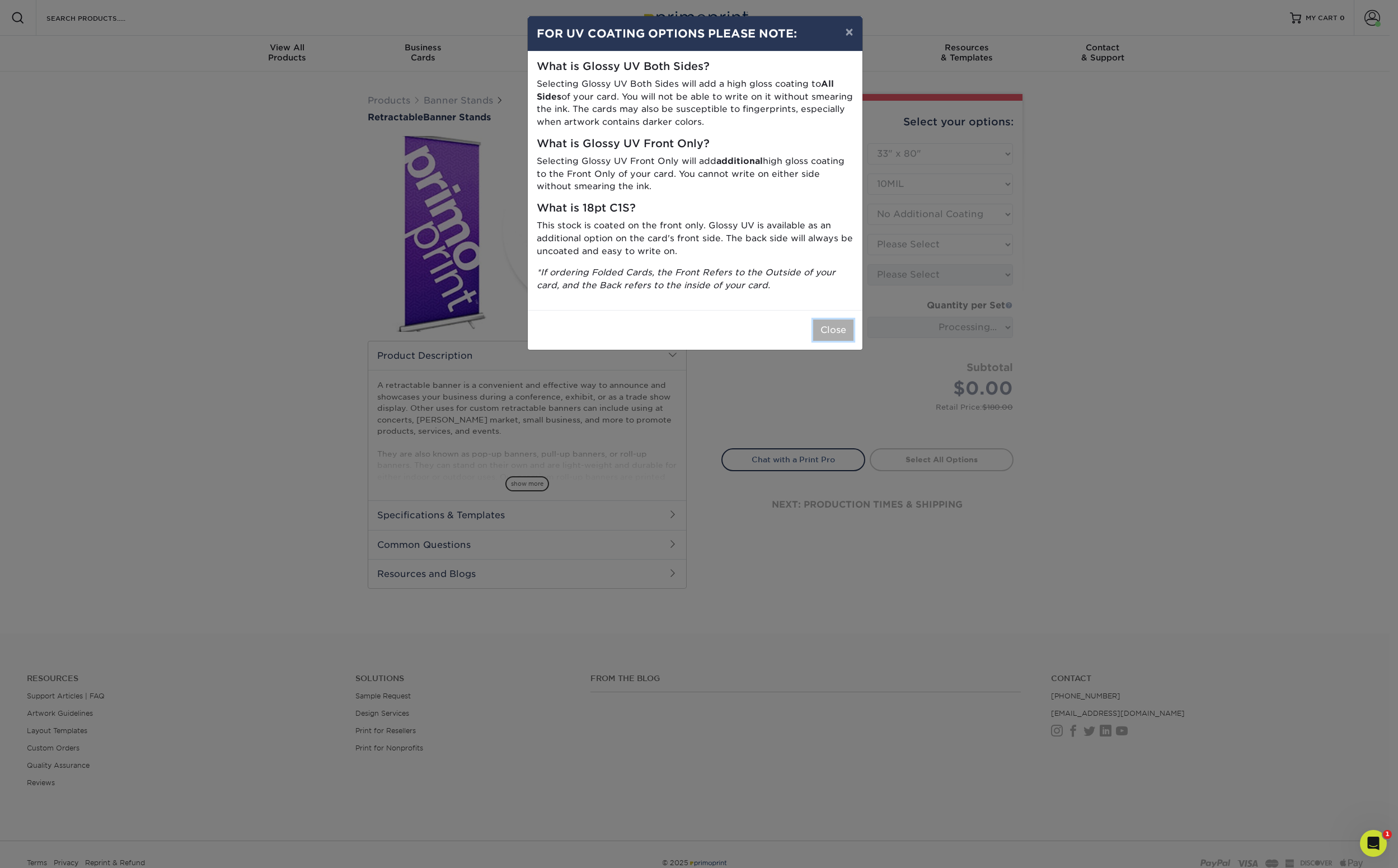
click at [834, 340] on button "Close" at bounding box center [834, 330] width 40 height 21
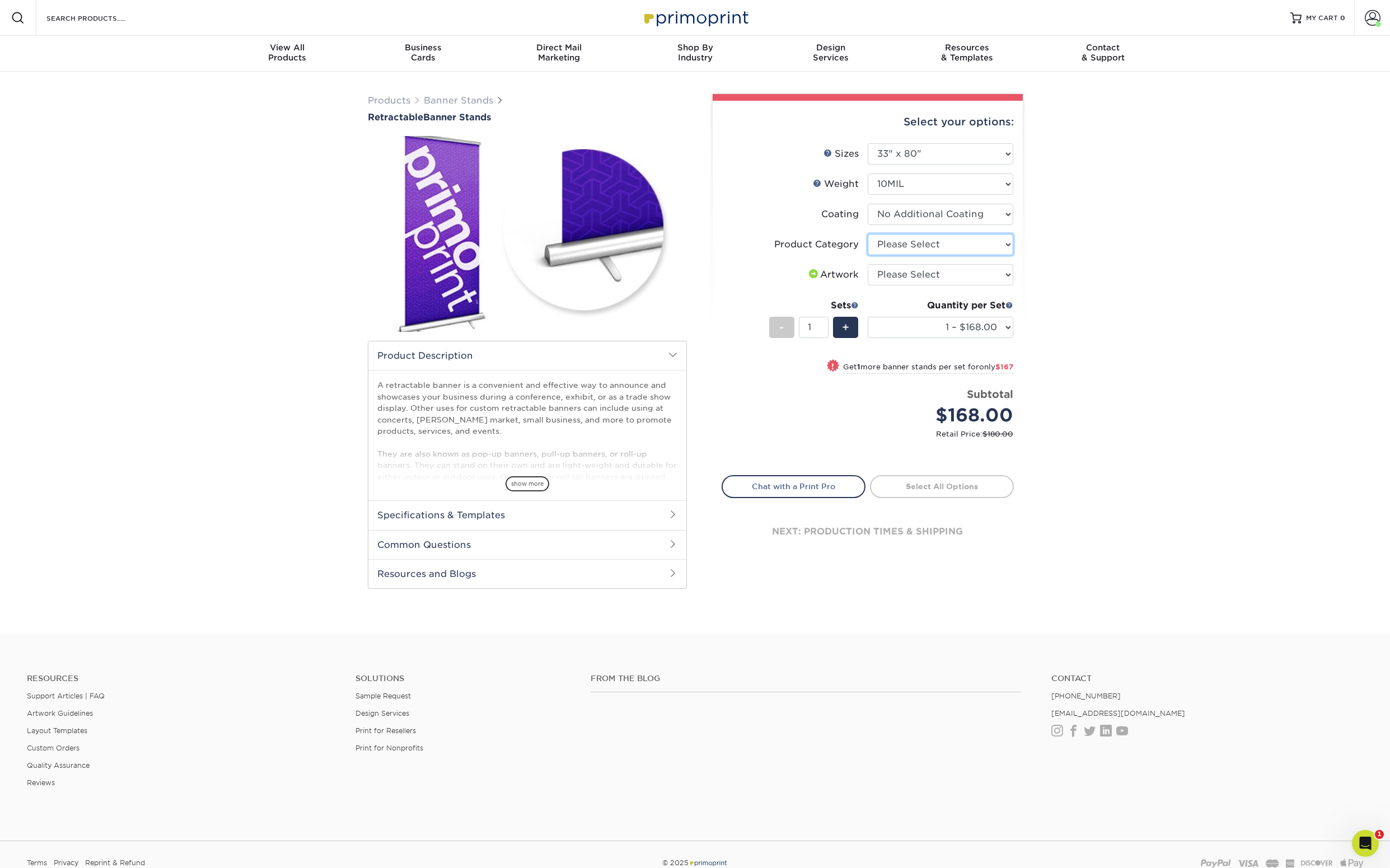
click at [949, 244] on select "Please Select Standard Retractable Banner Stand" at bounding box center [940, 244] width 145 height 21
select select "16926b4f-4359-4b5b-9e91-7b2ad5f23637"
click at [868, 234] on select "Please Select Standard Retractable Banner Stand" at bounding box center [940, 244] width 145 height 21
click at [949, 277] on select "Please Select I will upload files I need a design - $50" at bounding box center [940, 274] width 145 height 21
select select "upload"
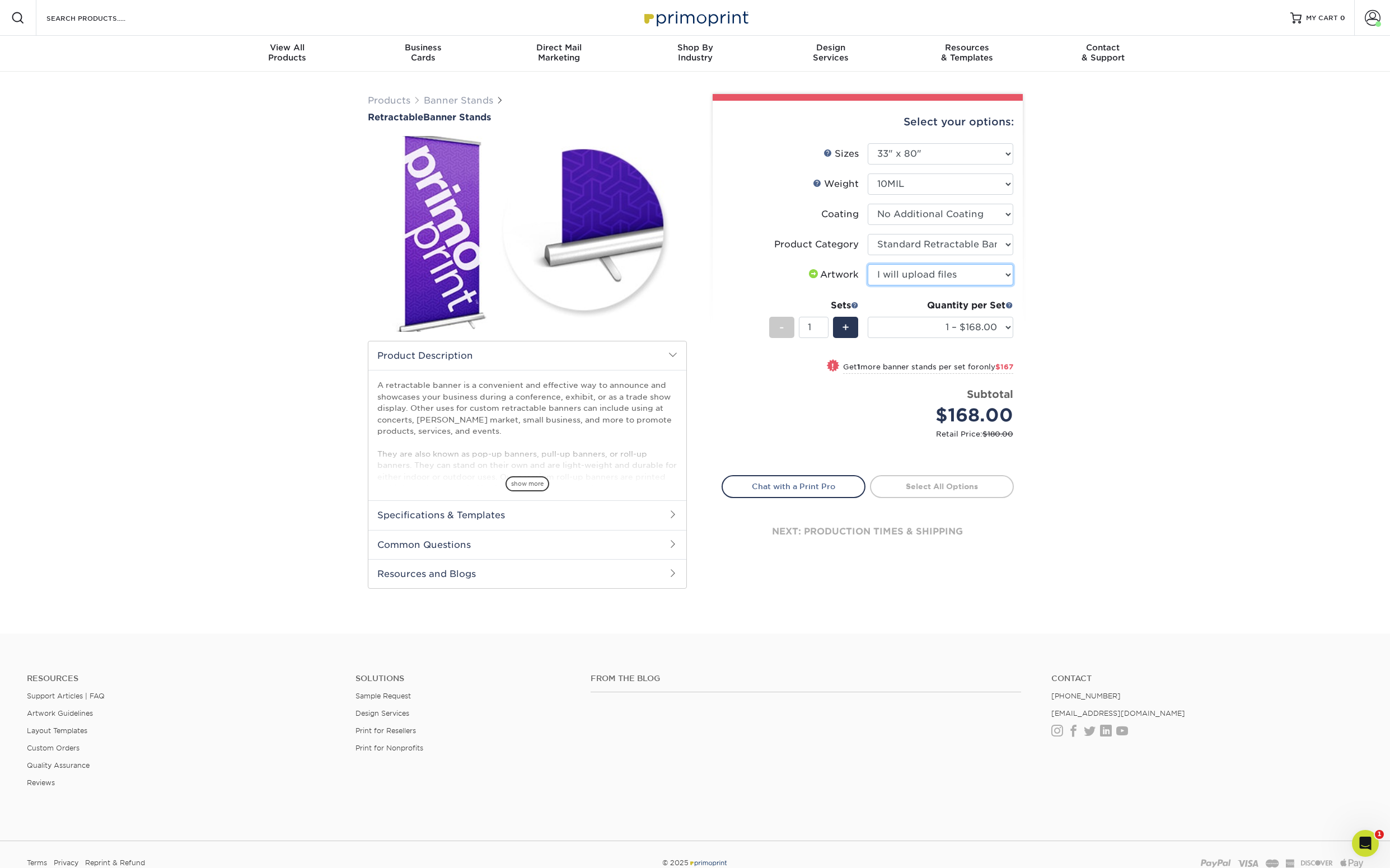
click at [868, 264] on select "Please Select I will upload files I need a design - $50" at bounding box center [940, 274] width 145 height 21
click at [493, 536] on h2 "Common Questions" at bounding box center [527, 544] width 318 height 29
